Goal: Task Accomplishment & Management: Manage account settings

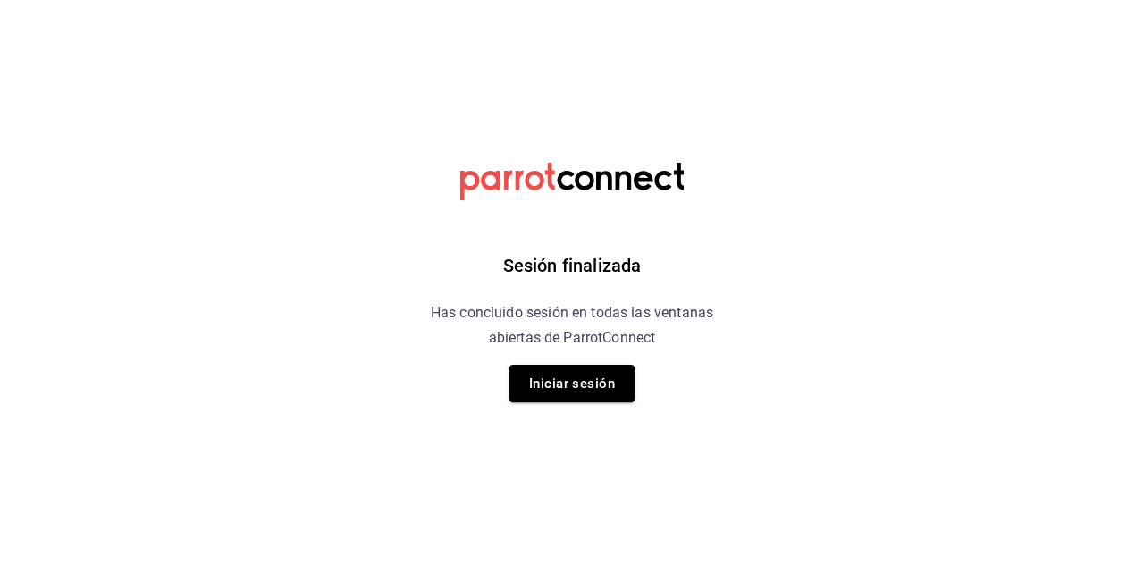
click at [606, 413] on div "Sesión finalizada Has concluido sesión en todas las ventanas abiertas de Parrot…" at bounding box center [572, 282] width 451 height 565
click at [597, 381] on button "Iniciar sesión" at bounding box center [571, 384] width 125 height 38
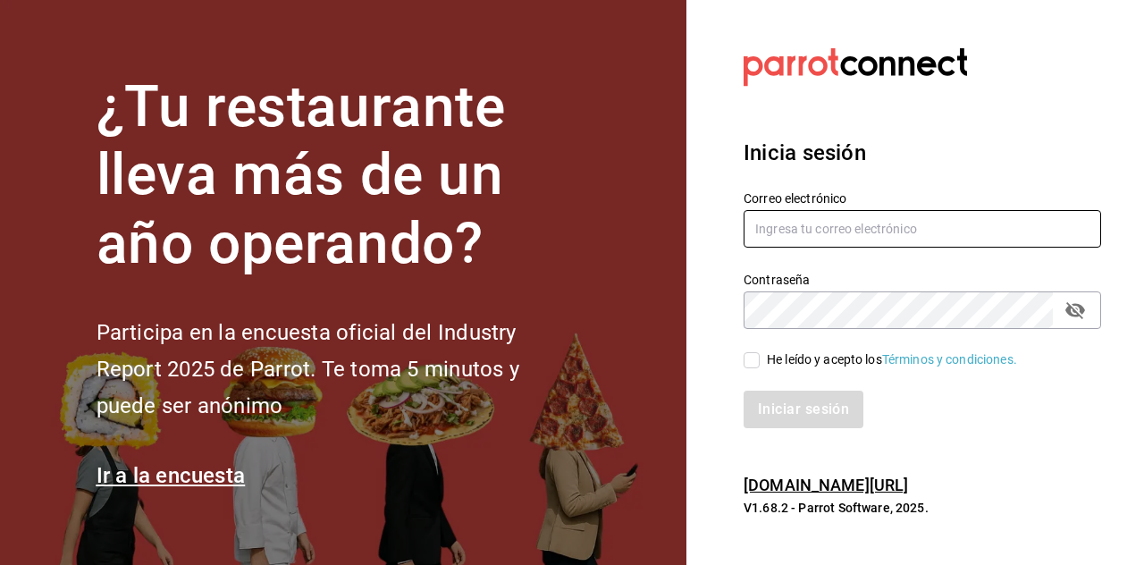
click at [844, 247] on input "text" at bounding box center [921, 229] width 357 height 38
type input "[EMAIL_ADDRESS][DOMAIN_NAME]"
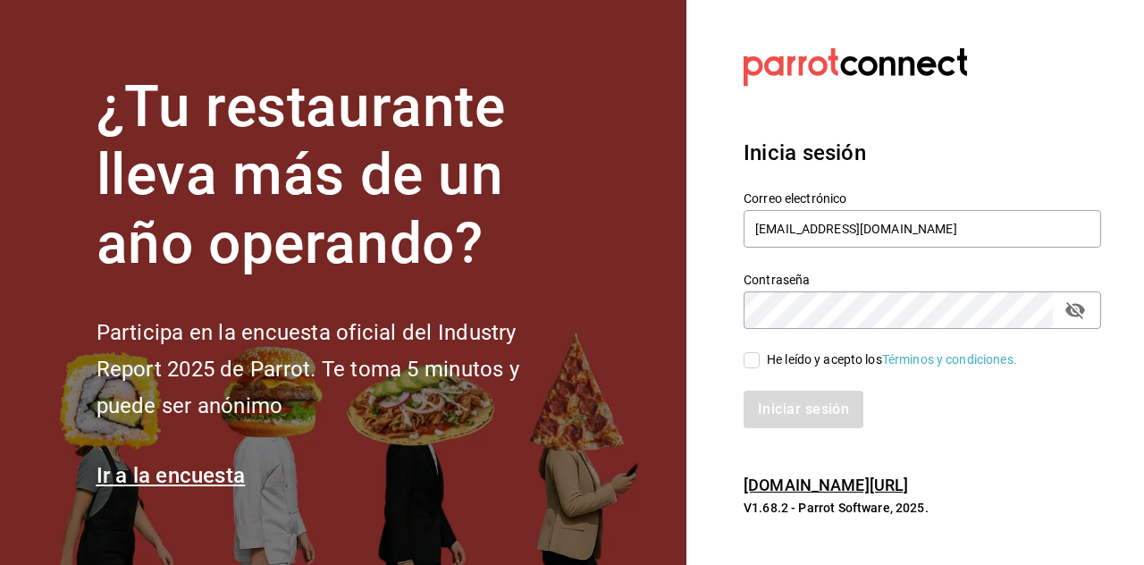
click at [750, 368] on input "He leído y acepto los Términos y condiciones." at bounding box center [751, 360] width 16 height 16
checkbox input "true"
click at [816, 428] on button "Iniciar sesión" at bounding box center [804, 409] width 122 height 38
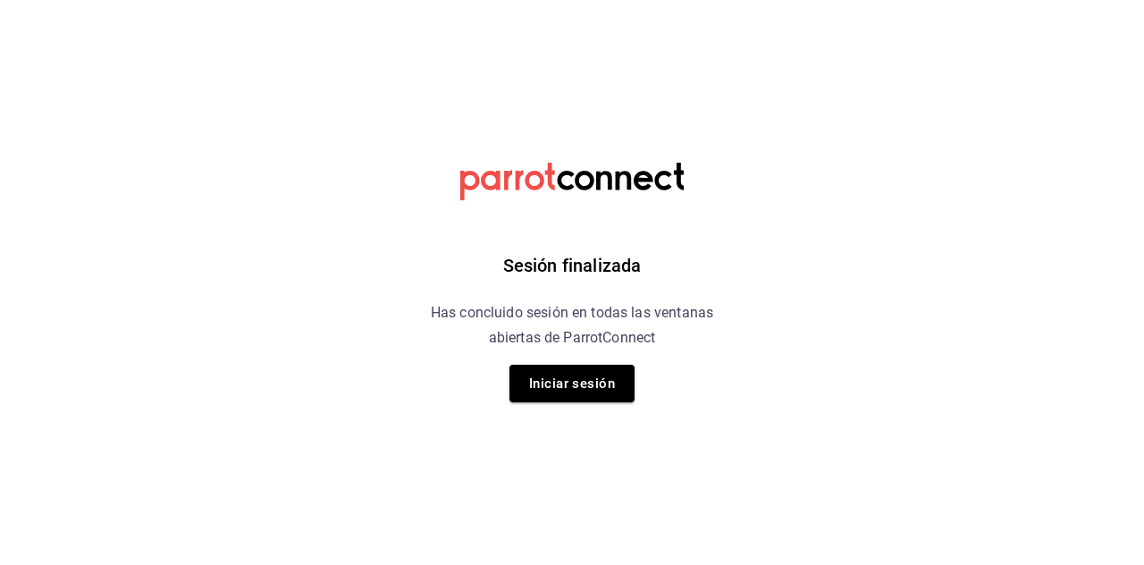
click at [586, 401] on button "Iniciar sesión" at bounding box center [571, 384] width 125 height 38
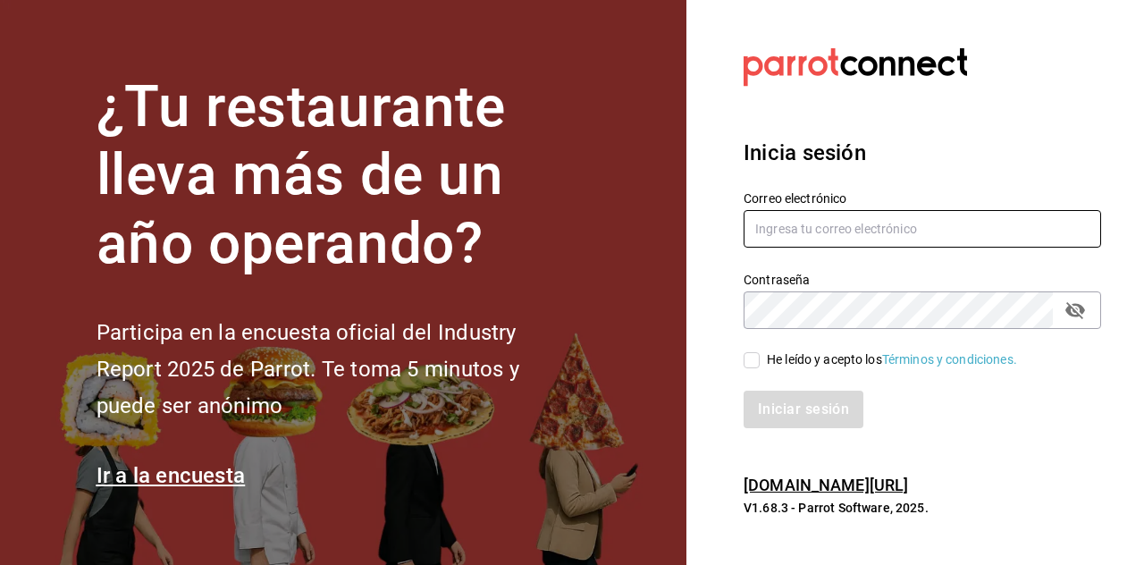
click at [809, 247] on input "text" at bounding box center [921, 229] width 357 height 38
type input "[EMAIL_ADDRESS][DOMAIN_NAME]"
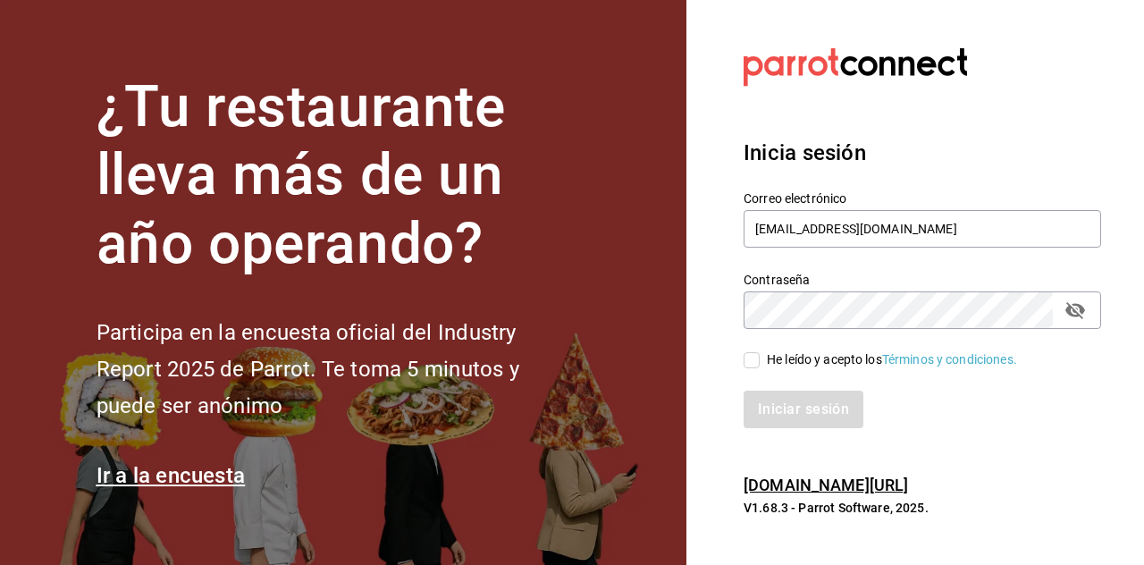
click at [763, 421] on div "Iniciar sesión" at bounding box center [911, 398] width 379 height 59
click at [755, 368] on input "He leído y acepto los Términos y condiciones." at bounding box center [751, 360] width 16 height 16
checkbox input "true"
click at [799, 428] on button "Iniciar sesión" at bounding box center [804, 409] width 122 height 38
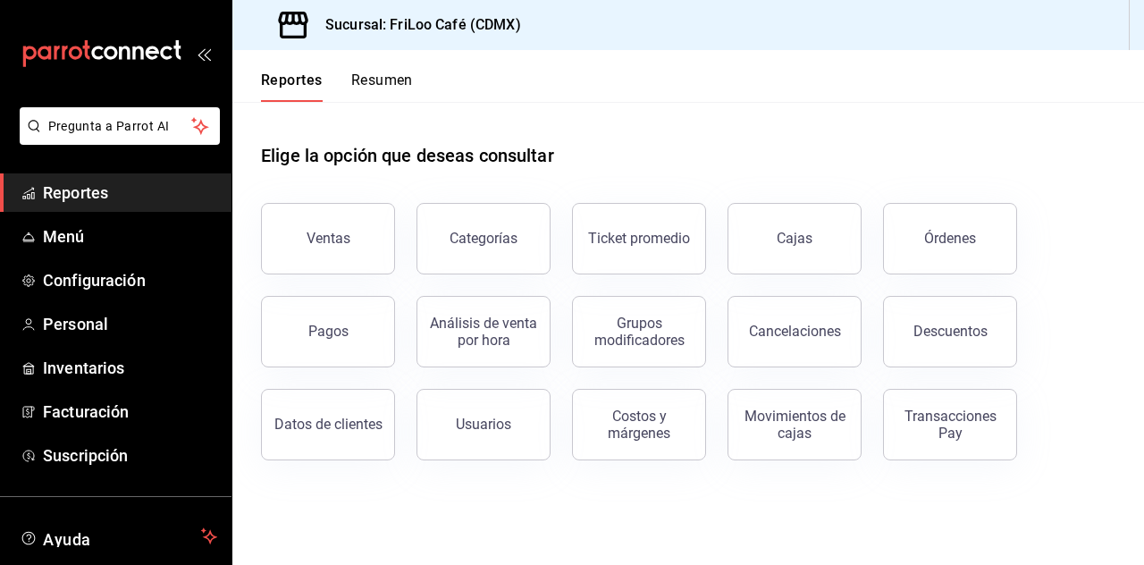
click at [57, 236] on span "Menú" at bounding box center [130, 236] width 174 height 24
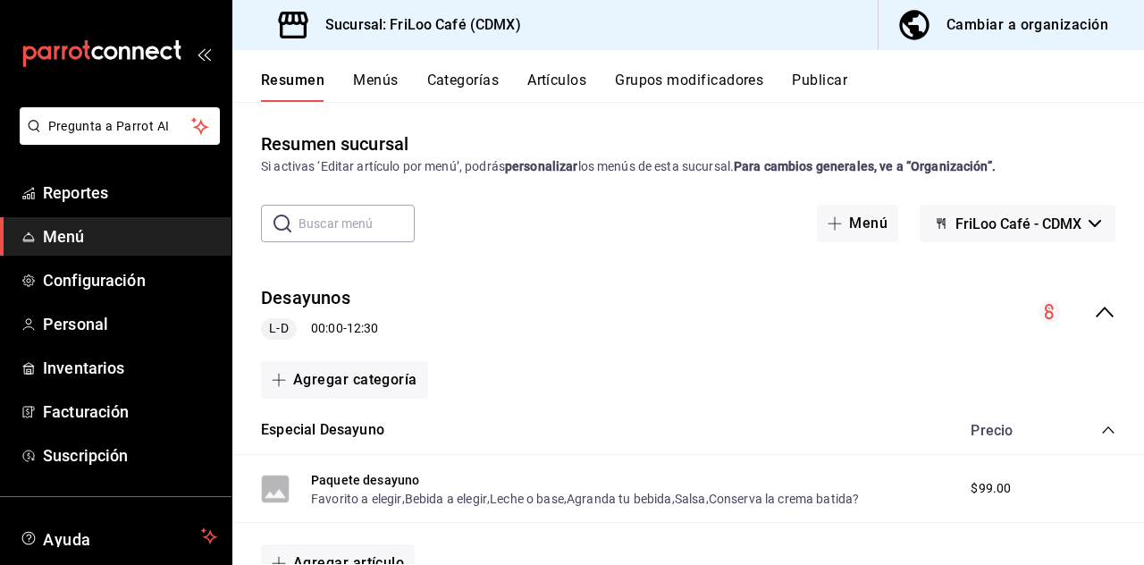
click at [561, 80] on button "Artículos" at bounding box center [556, 86] width 59 height 30
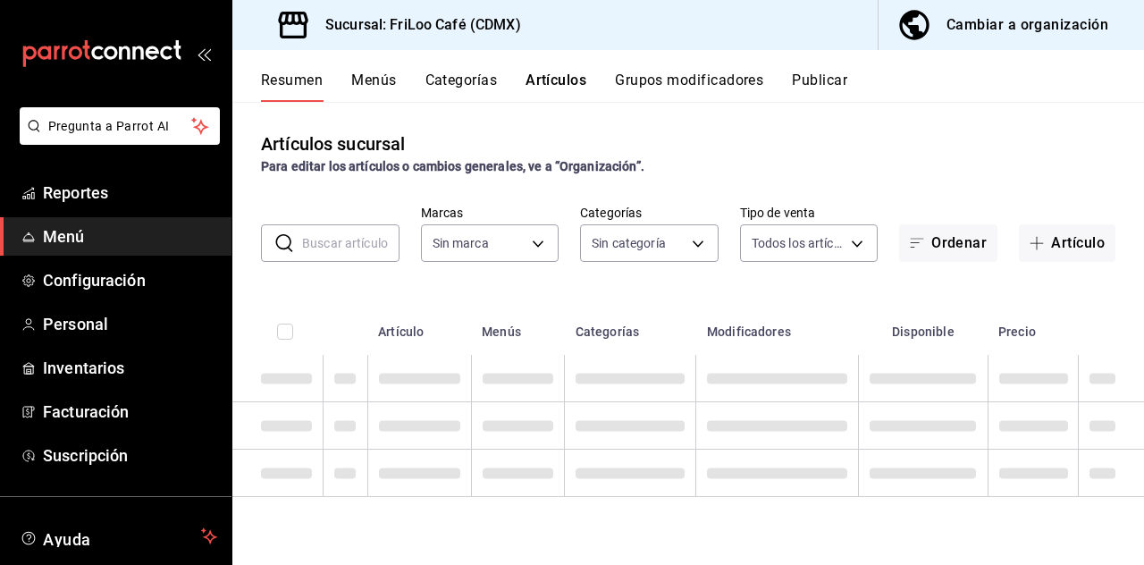
click at [338, 237] on input "text" at bounding box center [350, 243] width 97 height 36
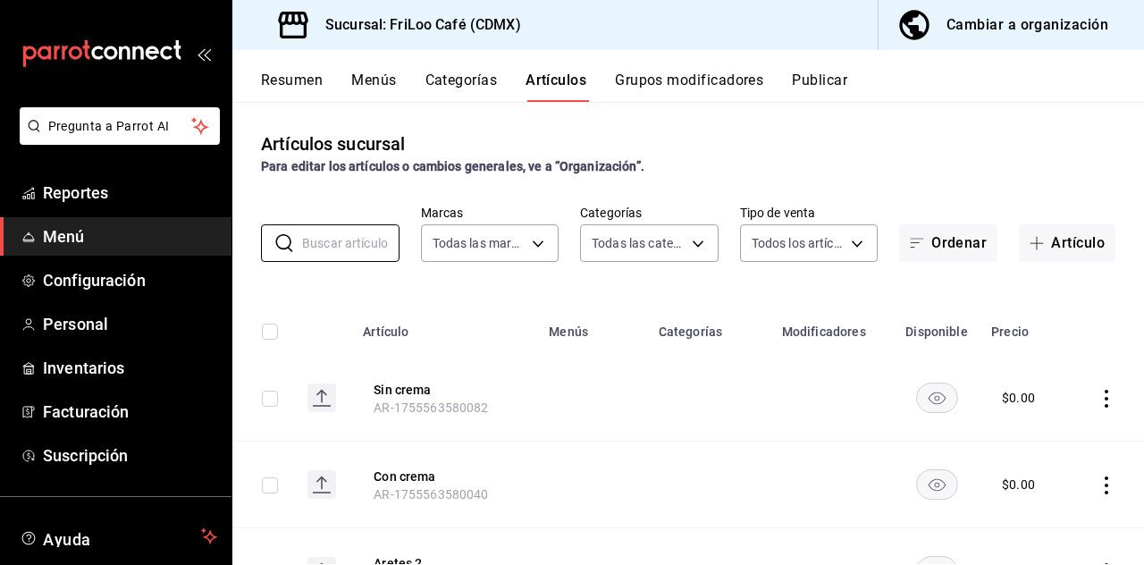
type input "e4bdba6b-3afc-4633-b0eb-b84fb118c14c"
type input "2e7e67ed-5f2b-4130-9a84-70ff600273ad,dbe13013-e321-4a4b-a4f1-56a3aaec2584,08f8b…"
click at [343, 245] on input "Te" at bounding box center [350, 243] width 97 height 36
type input "Té"
click at [686, 158] on body "Pregunta a Parrot AI Reportes Menú Configuración Personal Inventarios Facturaci…" at bounding box center [572, 282] width 1144 height 565
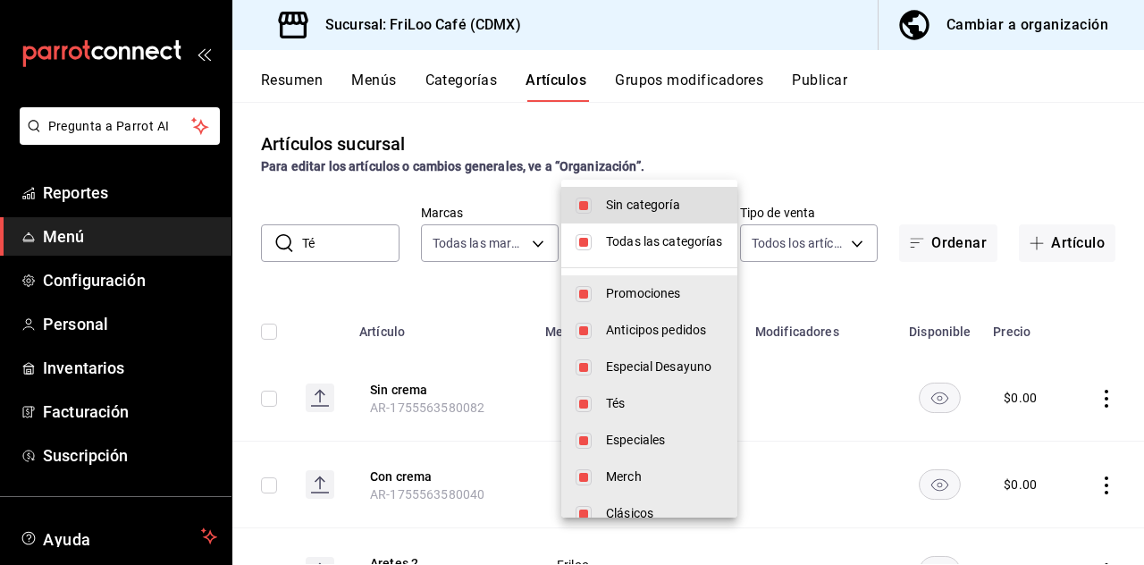
click at [585, 239] on input "checkbox" at bounding box center [583, 242] width 16 height 16
checkbox input "false"
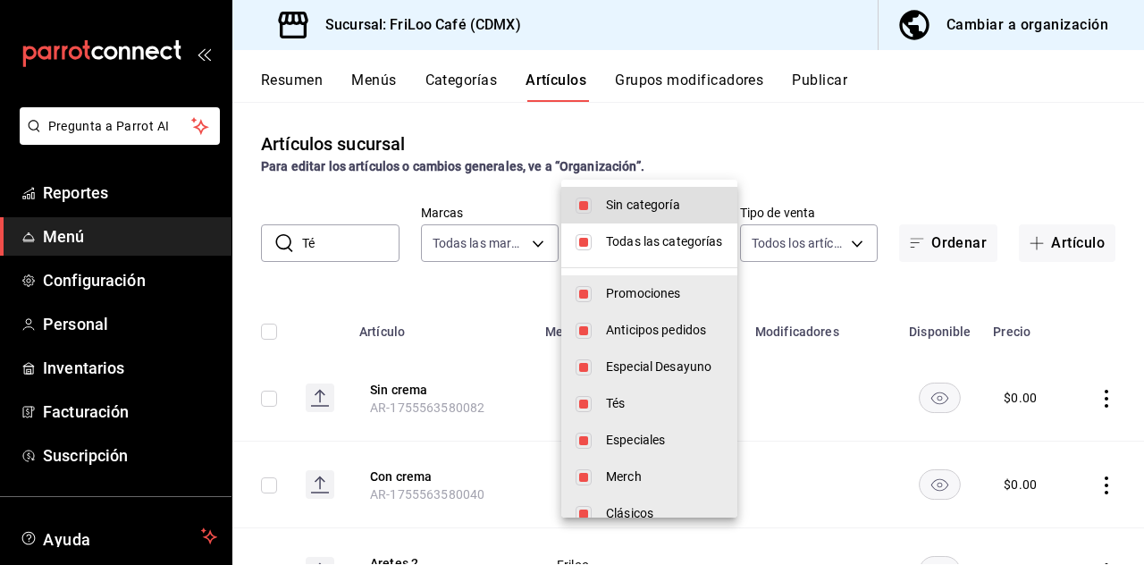
checkbox input "false"
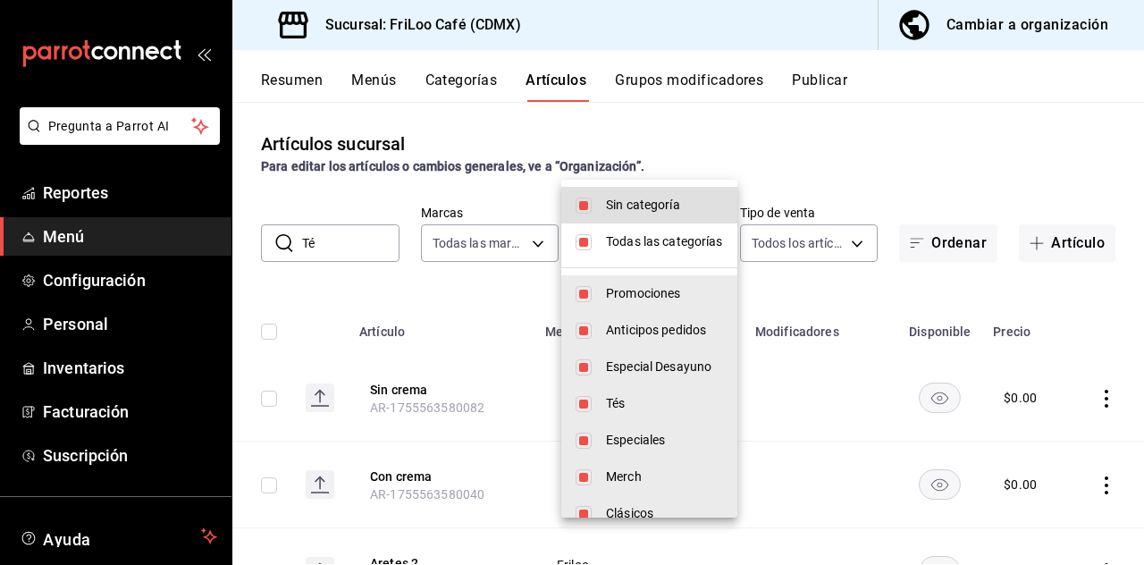
checkbox input "false"
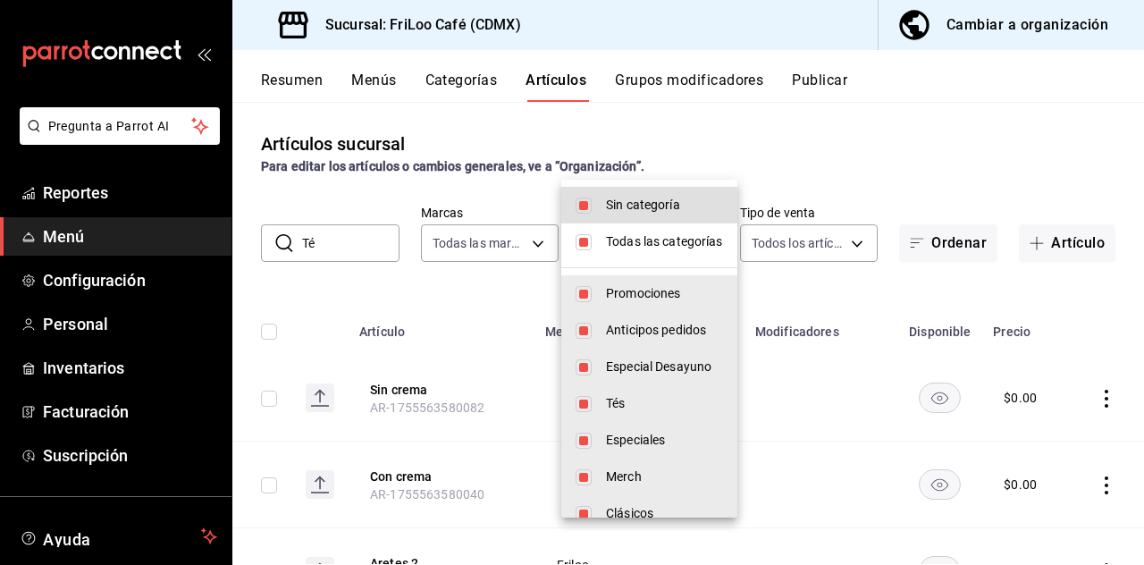
checkbox input "false"
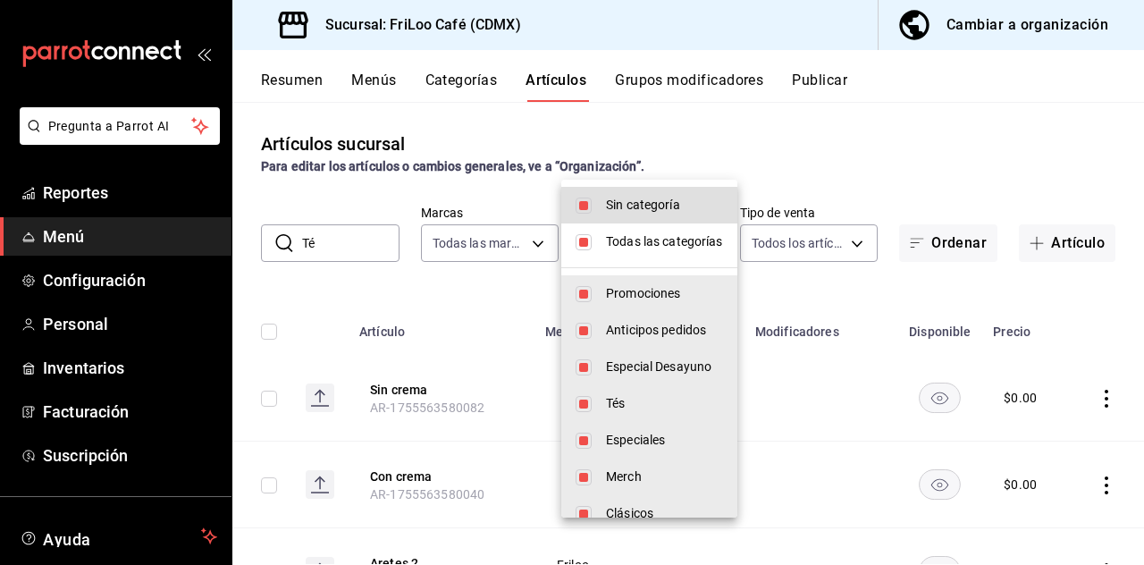
checkbox input "false"
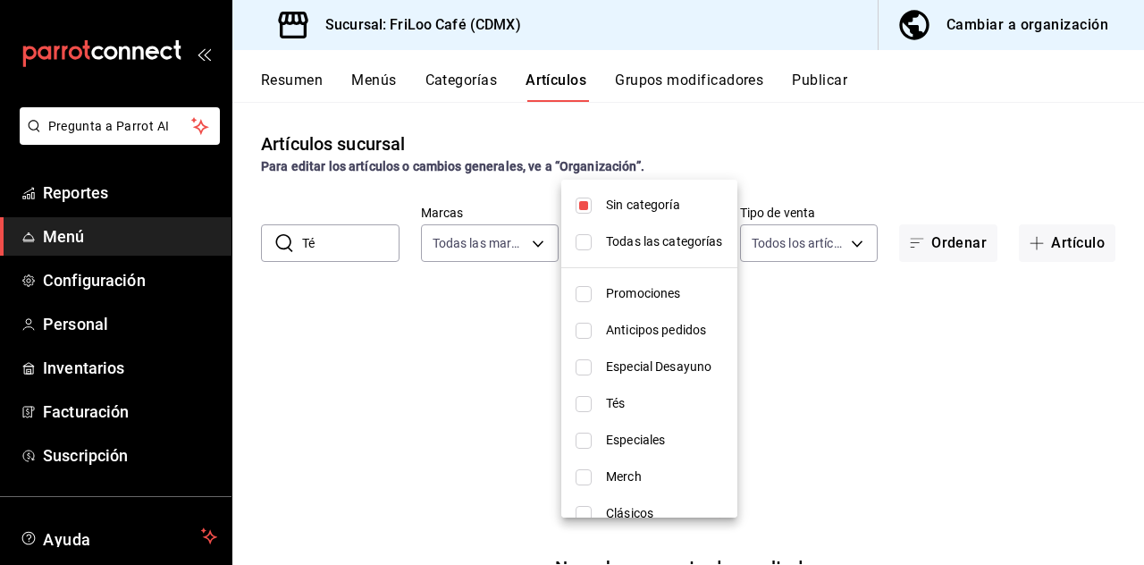
click at [590, 204] on input "checkbox" at bounding box center [583, 205] width 16 height 16
checkbox input "false"
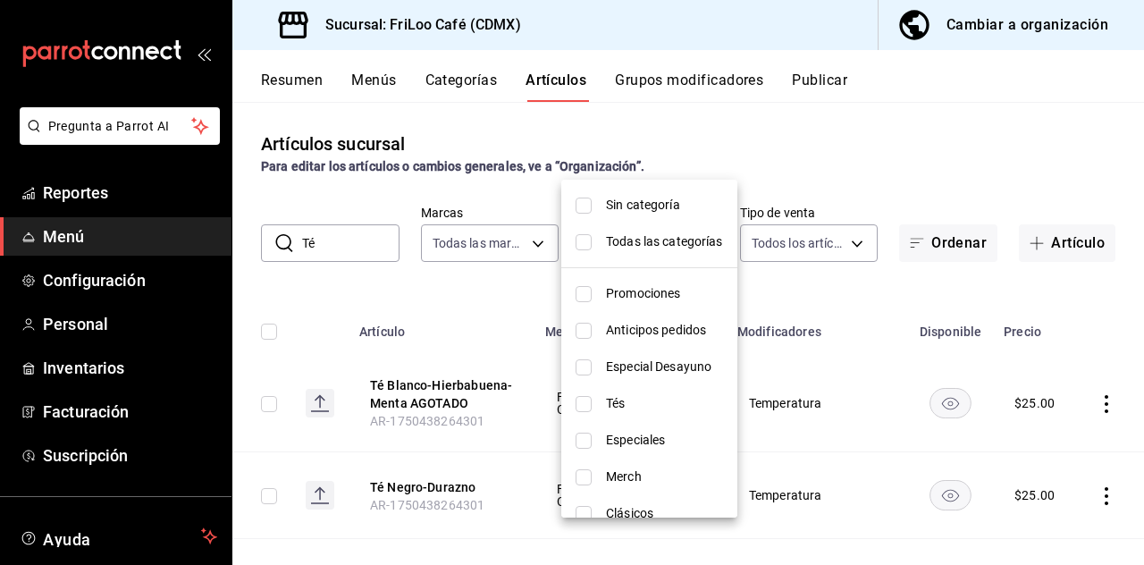
click at [583, 398] on input "checkbox" at bounding box center [583, 404] width 16 height 16
checkbox input "true"
type input "bbaed9c5-a020-48c3-994a-098dcf4a3186"
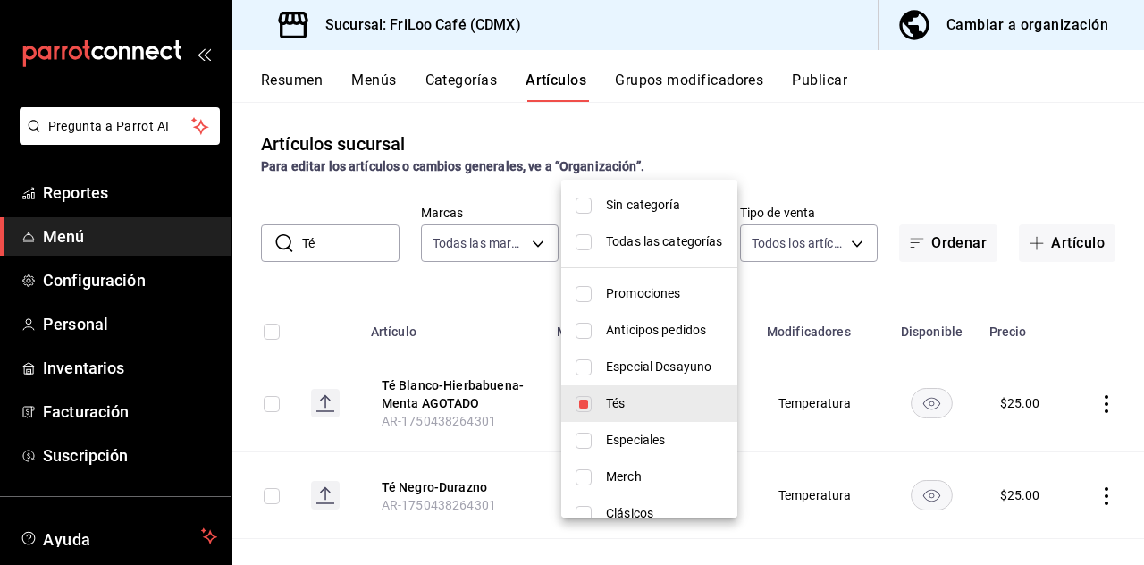
click at [860, 220] on div at bounding box center [572, 282] width 1144 height 565
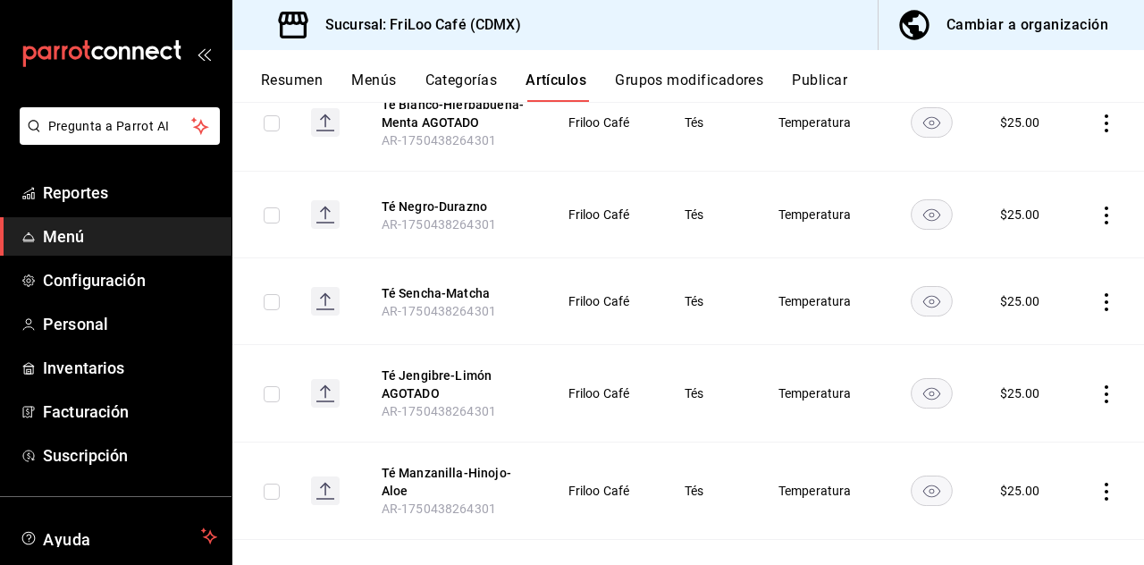
scroll to position [308, 0]
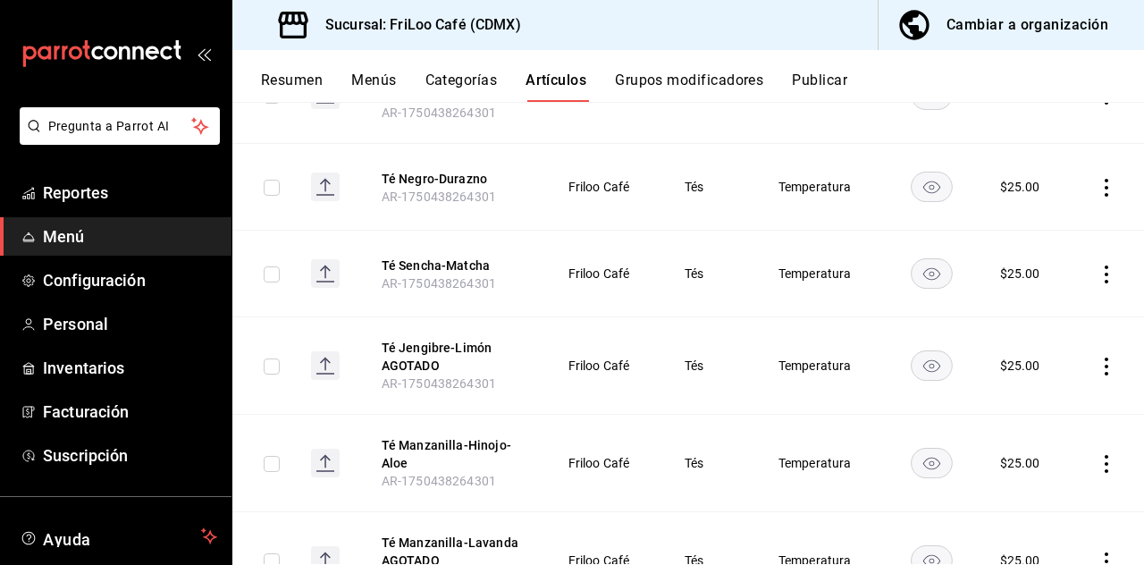
click at [471, 436] on button "Té Manzanilla-Hinojo-Aloe" at bounding box center [453, 454] width 143 height 36
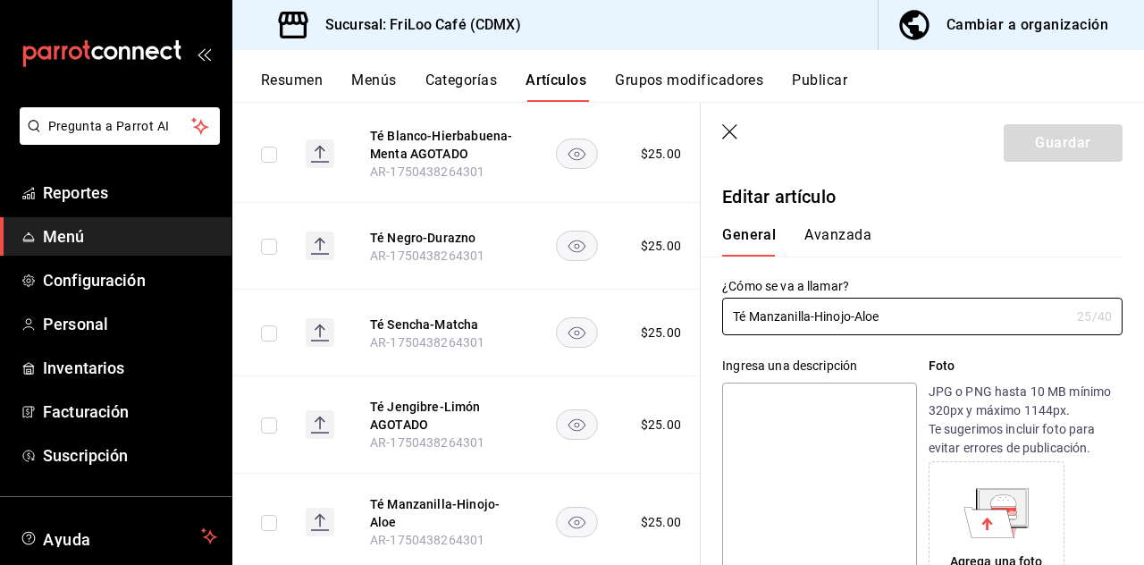
type input "$25.00"
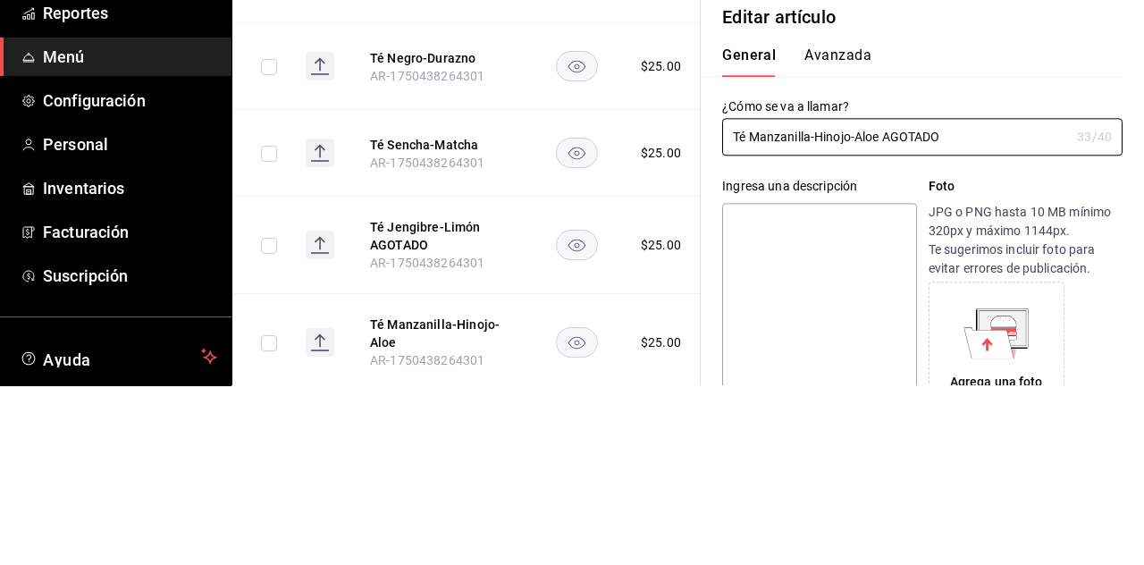
scroll to position [86, 0]
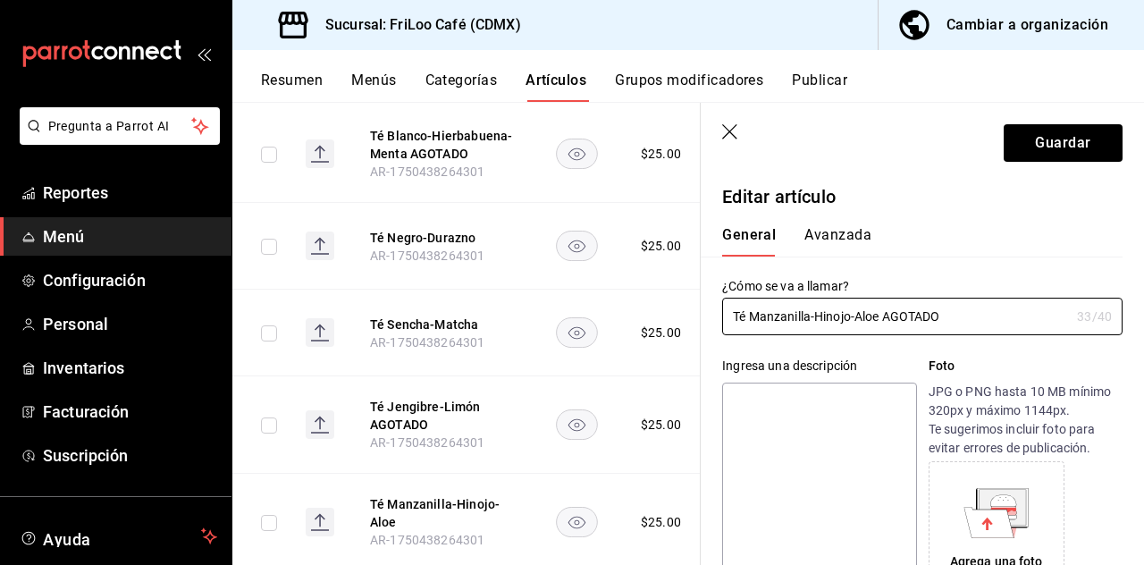
type input "Té Manzanilla-Hinojo-Aloe AGOTADO"
click at [1073, 149] on button "Guardar" at bounding box center [1062, 143] width 119 height 38
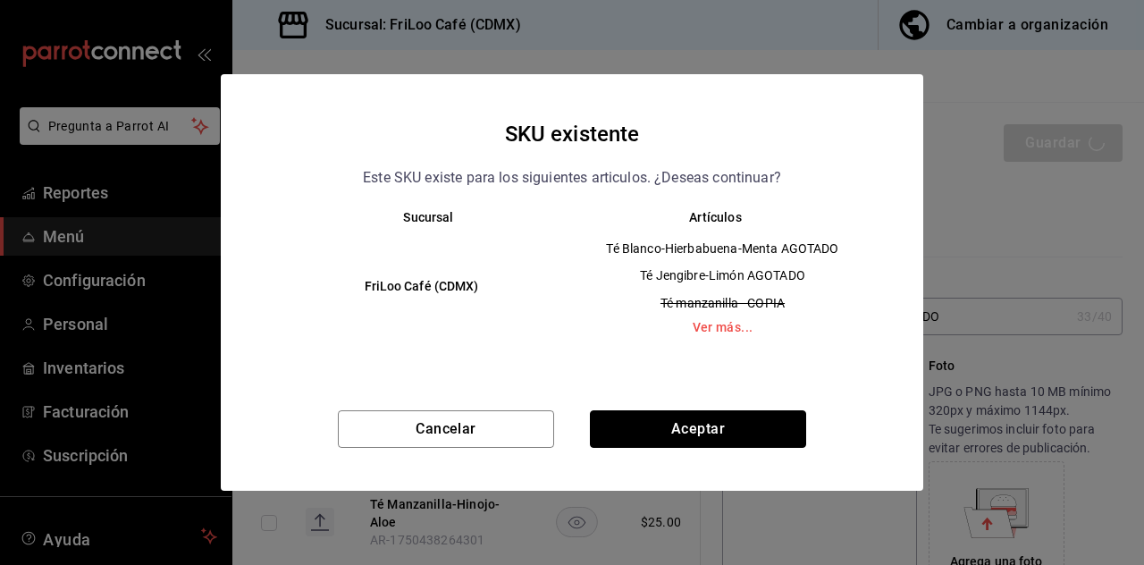
click at [715, 440] on button "Aceptar" at bounding box center [698, 429] width 216 height 38
